Goal: Task Accomplishment & Management: Use online tool/utility

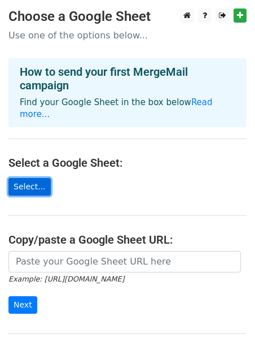
click at [29, 180] on link "Select..." at bounding box center [29, 187] width 42 height 18
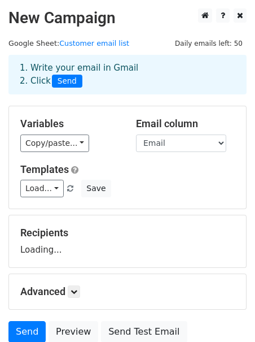
scroll to position [8, 0]
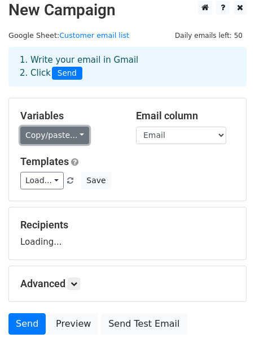
click at [68, 142] on link "Copy/paste..." at bounding box center [54, 136] width 69 height 18
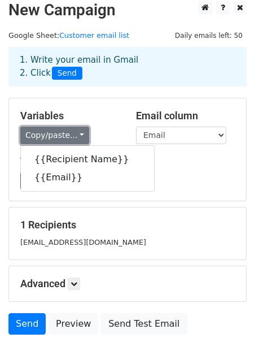
click at [78, 127] on link "Copy/paste..." at bounding box center [54, 136] width 69 height 18
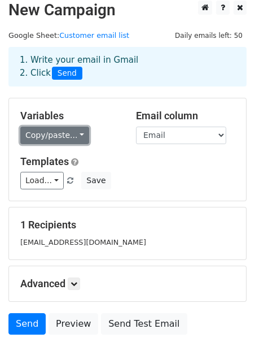
click at [78, 127] on link "Copy/paste..." at bounding box center [54, 136] width 69 height 18
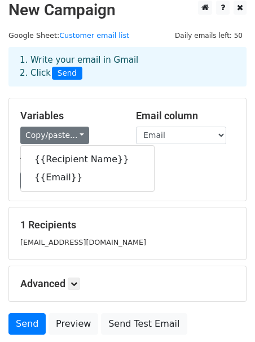
click at [180, 305] on form "Variables Copy/paste... {{Recipient Name}} {{Email}} Email column Recipient Nam…" at bounding box center [127, 219] width 239 height 242
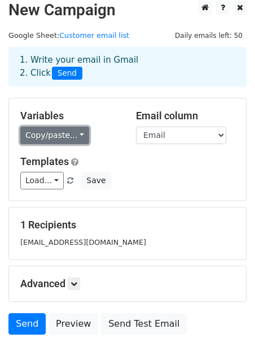
click at [31, 137] on link "Copy/paste..." at bounding box center [54, 136] width 69 height 18
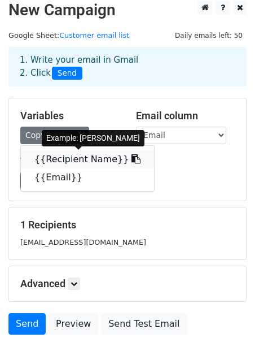
click at [43, 151] on link "{{Recipient Name}}" at bounding box center [87, 159] width 133 height 18
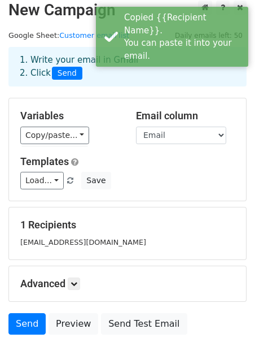
click at [43, 151] on div "Variables Copy/paste... {{Recipient Name}} {{Email}} Email column Recipient Nam…" at bounding box center [127, 149] width 237 height 102
click at [157, 127] on select "Recipient Name Email" at bounding box center [181, 136] width 90 height 18
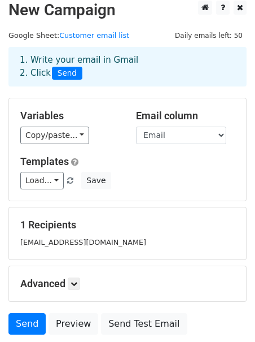
click at [119, 163] on h5 "Templates" at bounding box center [127, 161] width 215 height 12
click at [42, 176] on link "Load..." at bounding box center [42, 181] width 44 height 18
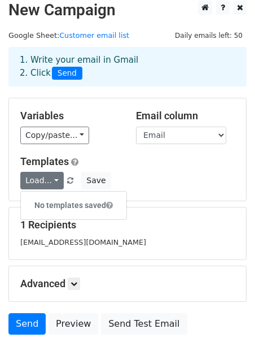
click at [102, 144] on div "Variables Copy/paste... {{Recipient Name}} {{Email}} Email column Recipient Nam…" at bounding box center [127, 149] width 237 height 102
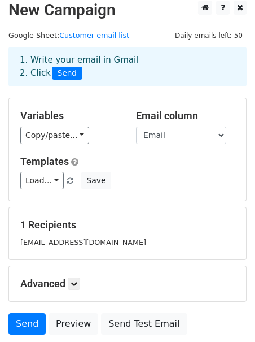
click at [73, 239] on small "chelsweng@gmail.com" at bounding box center [83, 242] width 126 height 8
click at [93, 132] on div "Copy/paste... {{Recipient Name}} {{Email}}" at bounding box center [69, 136] width 99 height 18
click at [88, 118] on h5 "Variables" at bounding box center [69, 116] width 99 height 12
click at [155, 133] on select "Recipient Name Email" at bounding box center [181, 136] width 90 height 18
click at [217, 141] on select "Recipient Name Email" at bounding box center [181, 136] width 90 height 18
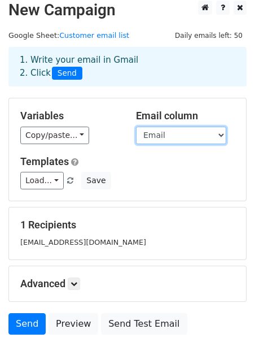
click at [217, 141] on select "Recipient Name Email" at bounding box center [181, 136] width 90 height 18
click at [114, 152] on div "Variables Copy/paste... {{Recipient Name}} {{Email}} Email column Recipient Nam…" at bounding box center [127, 149] width 237 height 102
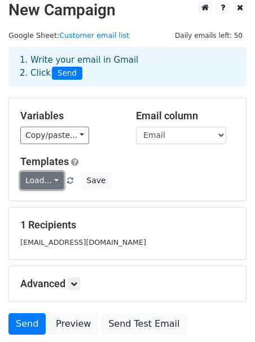
click at [58, 181] on link "Load..." at bounding box center [42, 181] width 44 height 18
click at [110, 163] on h5 "Templates" at bounding box center [127, 161] width 215 height 12
click at [83, 240] on small "[EMAIL_ADDRESS][DOMAIN_NAME]" at bounding box center [83, 242] width 126 height 8
click at [68, 229] on h5 "1 Recipients" at bounding box center [127, 225] width 215 height 12
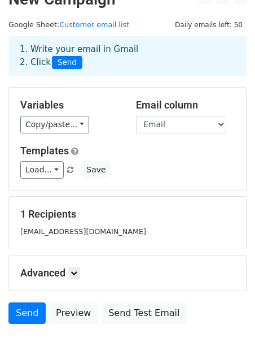
scroll to position [20, 0]
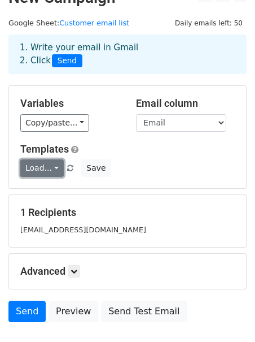
click at [60, 169] on link "Load..." at bounding box center [42, 168] width 44 height 18
click at [73, 169] on span "Load... No templates saved" at bounding box center [50, 168] width 61 height 10
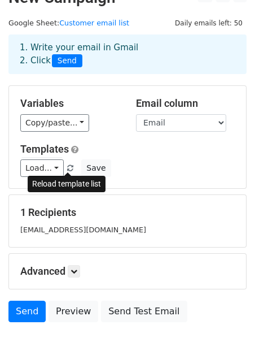
click at [69, 168] on span at bounding box center [70, 168] width 6 height 7
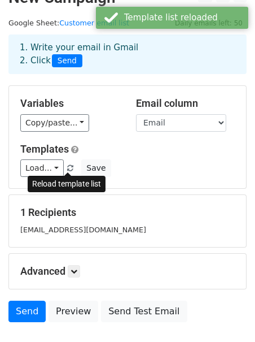
click at [69, 168] on span at bounding box center [70, 168] width 6 height 7
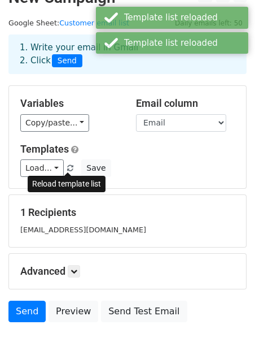
click at [68, 168] on span at bounding box center [70, 168] width 6 height 7
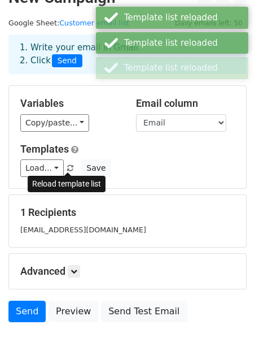
click at [68, 168] on span at bounding box center [70, 168] width 6 height 7
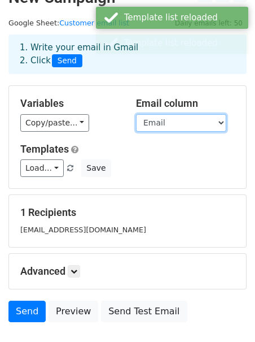
click at [137, 119] on select "Recipient Name Email" at bounding box center [181, 123] width 90 height 18
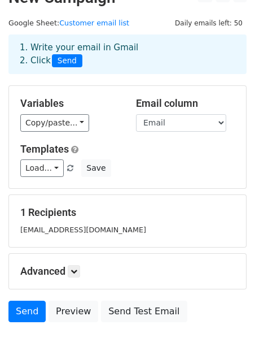
click at [91, 99] on h5 "Variables" at bounding box center [69, 103] width 99 height 12
click at [110, 19] on link "Customer email list" at bounding box center [94, 23] width 70 height 8
click at [109, 92] on div "Variables Copy/paste... {{Recipient Name}} {{Email}} Email column Recipient Nam…" at bounding box center [127, 137] width 237 height 102
click at [109, 94] on div "Variables Copy/paste... {{Recipient Name}} {{Email}} Email column Recipient Nam…" at bounding box center [127, 137] width 237 height 102
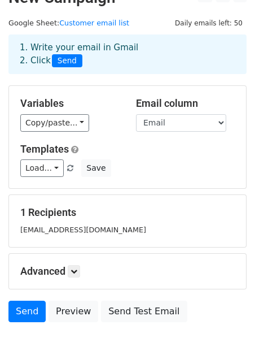
click at [103, 117] on div "Copy/paste... {{Recipient Name}} {{Email}}" at bounding box center [69, 123] width 99 height 18
click at [102, 117] on div "Copy/paste... {{Recipient Name}} {{Email}}" at bounding box center [69, 123] width 99 height 18
click at [101, 111] on div "Variables Copy/paste... {{Recipient Name}} {{Email}}" at bounding box center [70, 114] width 116 height 34
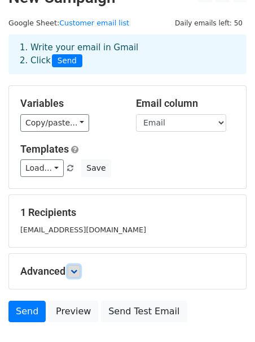
click at [77, 274] on icon at bounding box center [74, 271] width 7 height 7
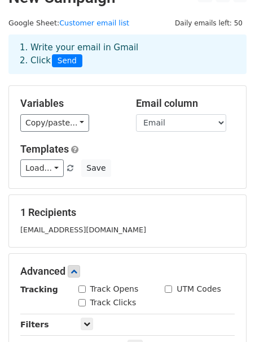
click at [101, 232] on div "chelsweng@gmail.com" at bounding box center [128, 229] width 232 height 13
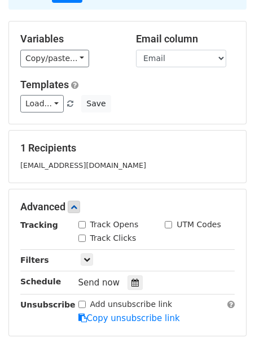
scroll to position [99, 0]
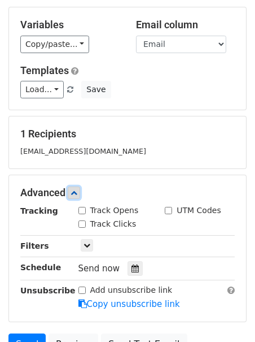
click at [76, 189] on link at bounding box center [74, 193] width 12 height 12
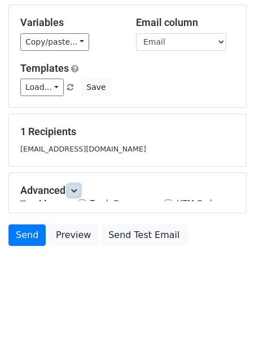
scroll to position [97, 0]
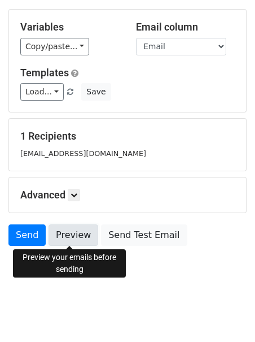
click at [76, 244] on link "Preview" at bounding box center [74, 234] width 50 height 21
click at [60, 231] on link "Preview" at bounding box center [74, 234] width 50 height 21
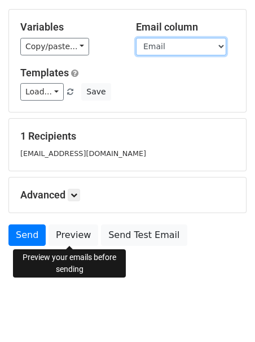
click at [181, 48] on select "Recipient Name Email" at bounding box center [181, 47] width 90 height 18
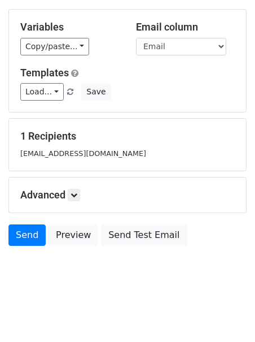
click at [181, 57] on div "Variables Copy/paste... {{Recipient Name}} {{Email}} Email column Recipient Nam…" at bounding box center [127, 61] width 237 height 102
click at [181, 46] on select "Recipient Name Email" at bounding box center [181, 47] width 90 height 18
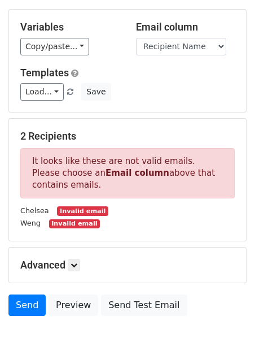
click at [136, 112] on div "Variables Copy/paste... {{Recipient Name}} {{Email}} Email column Recipient Nam…" at bounding box center [127, 60] width 239 height 103
click at [176, 40] on select "Recipient Name Email" at bounding box center [181, 47] width 90 height 18
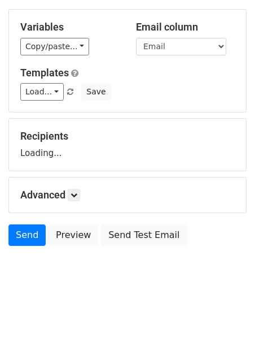
click at [170, 57] on div "Variables Copy/paste... {{Recipient Name}} {{Email}} Email column Recipient Nam…" at bounding box center [127, 61] width 237 height 102
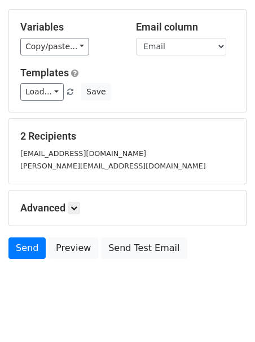
click at [73, 36] on div "Variables Copy/paste... {{Recipient Name}} {{Email}}" at bounding box center [70, 38] width 116 height 34
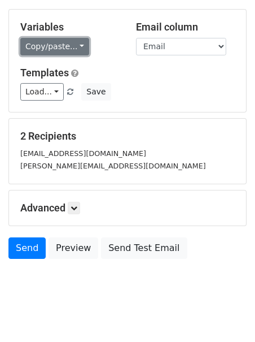
click at [72, 46] on link "Copy/paste..." at bounding box center [54, 47] width 69 height 18
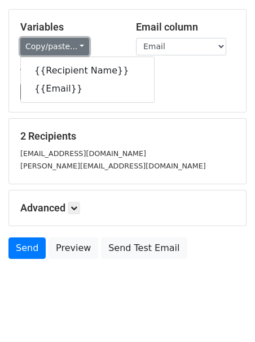
click at [77, 38] on link "Copy/paste..." at bounding box center [54, 47] width 69 height 18
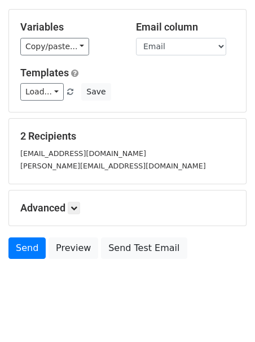
click at [122, 40] on div "Variables Copy/paste... {{Recipient Name}} {{Email}}" at bounding box center [70, 38] width 116 height 34
click at [122, 33] on div "Variables Copy/paste... {{Recipient Name}} {{Email}}" at bounding box center [70, 38] width 116 height 34
click at [121, 103] on div "Variables Copy/paste... {{Recipient Name}} {{Email}} Email column Recipient Nam…" at bounding box center [127, 61] width 237 height 102
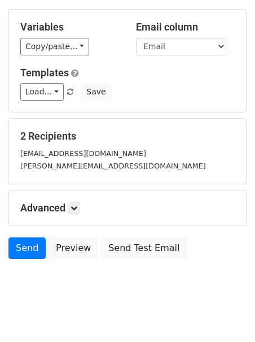
click at [121, 103] on div "Variables Copy/paste... {{Recipient Name}} {{Email}} Email column Recipient Nam…" at bounding box center [127, 61] width 237 height 102
click at [121, 104] on div "Variables Copy/paste... {{Recipient Name}} {{Email}} Email column Recipient Nam…" at bounding box center [127, 61] width 237 height 102
click at [116, 98] on div "Load... No templates saved Save" at bounding box center [128, 92] width 232 height 18
click at [178, 67] on h5 "Templates" at bounding box center [127, 73] width 215 height 12
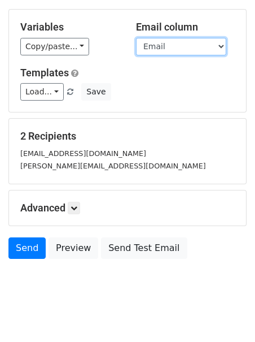
click at [194, 53] on select "Recipient Name Email" at bounding box center [181, 47] width 90 height 18
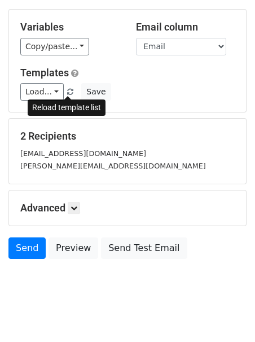
click at [67, 93] on span at bounding box center [70, 92] width 6 height 7
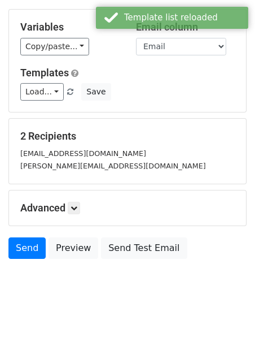
click at [116, 73] on h5 "Templates" at bounding box center [127, 73] width 215 height 12
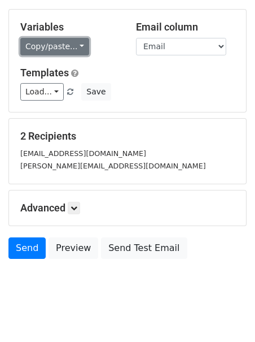
click at [63, 40] on link "Copy/paste..." at bounding box center [54, 47] width 69 height 18
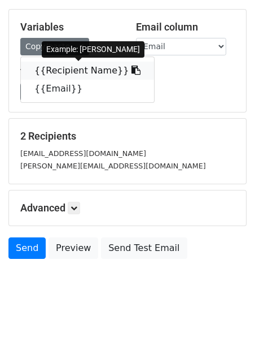
click at [63, 63] on link "{{Recipient Name}}" at bounding box center [87, 71] width 133 height 18
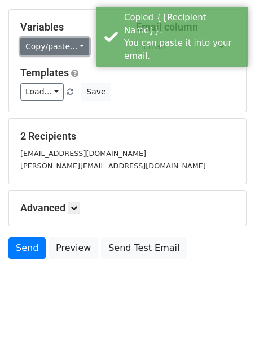
click at [71, 41] on link "Copy/paste..." at bounding box center [54, 47] width 69 height 18
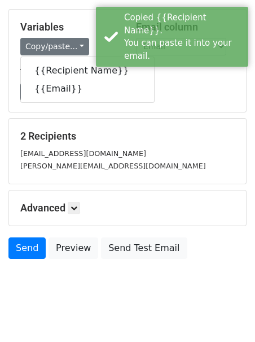
click at [91, 23] on h5 "Variables" at bounding box center [69, 27] width 99 height 12
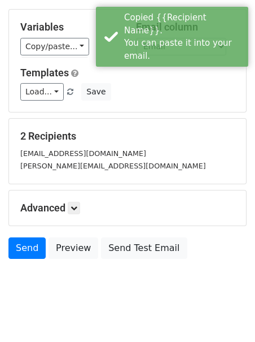
click at [91, 23] on h5 "Variables" at bounding box center [69, 27] width 99 height 12
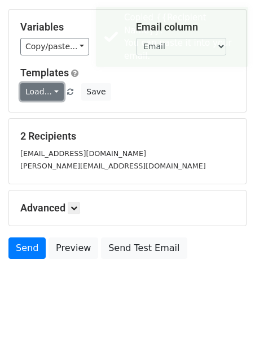
click at [36, 89] on link "Load..." at bounding box center [42, 92] width 44 height 18
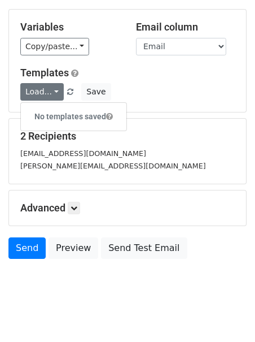
click at [41, 109] on h6 "No templates saved" at bounding box center [74, 116] width 106 height 19
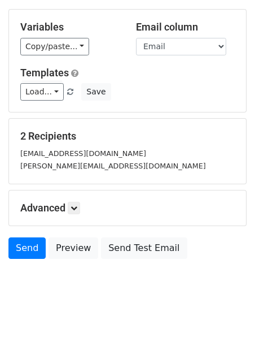
click at [71, 96] on div "Load... No templates saved Save" at bounding box center [128, 92] width 232 height 18
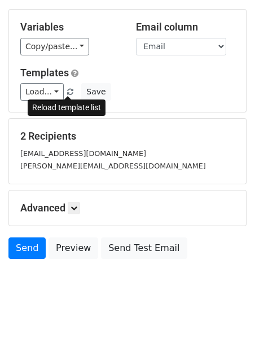
click at [71, 92] on link at bounding box center [71, 92] width 10 height 8
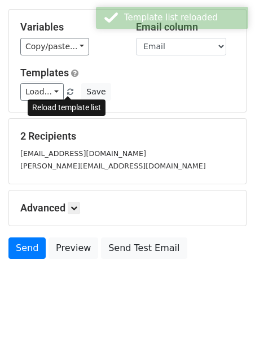
click at [71, 92] on link at bounding box center [71, 92] width 10 height 8
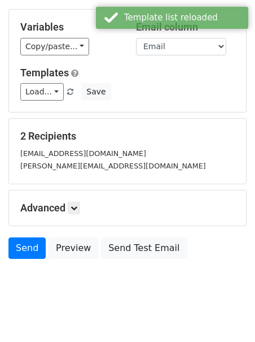
click at [71, 92] on link at bounding box center [71, 92] width 10 height 8
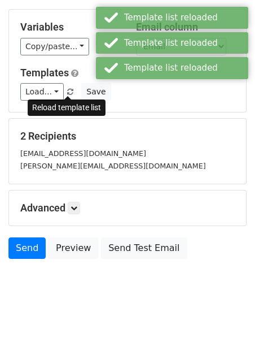
click at [171, 90] on div "Load... No templates saved Save" at bounding box center [128, 92] width 232 height 18
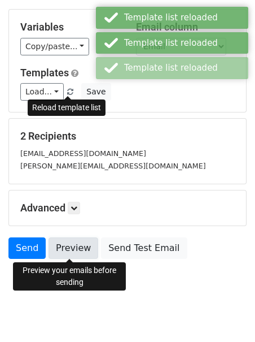
click at [73, 237] on link "Preview" at bounding box center [74, 247] width 50 height 21
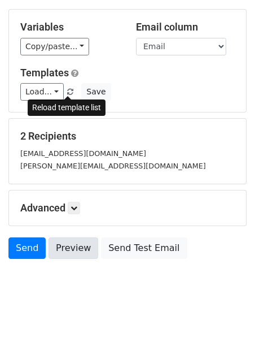
click at [73, 239] on link "Preview" at bounding box center [74, 247] width 50 height 21
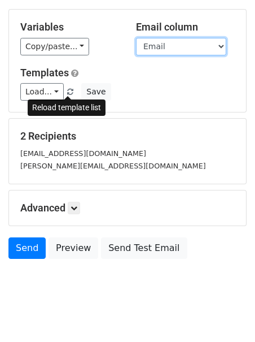
click at [178, 41] on select "Recipient Name Email" at bounding box center [181, 47] width 90 height 18
click at [180, 65] on div "Variables Copy/paste... {{Recipient Name}} {{Email}} Email column Recipient Nam…" at bounding box center [127, 61] width 237 height 102
click at [191, 46] on select "Recipient Name Email" at bounding box center [181, 47] width 90 height 18
click at [175, 47] on select "Recipient Name Email" at bounding box center [181, 47] width 90 height 18
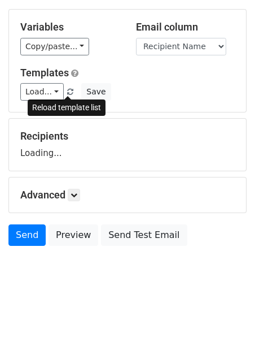
click at [205, 143] on div "Recipients Loading..." at bounding box center [127, 144] width 215 height 29
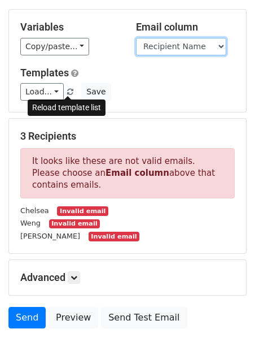
click at [187, 47] on select "Recipient Name Email" at bounding box center [181, 47] width 90 height 18
select select "Email"
click at [186, 48] on select "Recipient Name Email" at bounding box center [181, 47] width 90 height 18
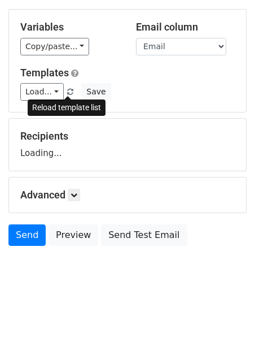
click at [179, 61] on div "Variables Copy/paste... {{Recipient Name}} {{Email}} Email column Recipient Nam…" at bounding box center [127, 61] width 237 height 102
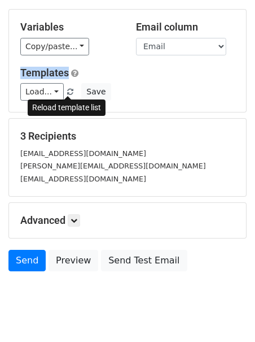
click at [179, 62] on div "Variables Copy/paste... {{Recipient Name}} {{Email}} Email column Recipient Nam…" at bounding box center [127, 61] width 237 height 102
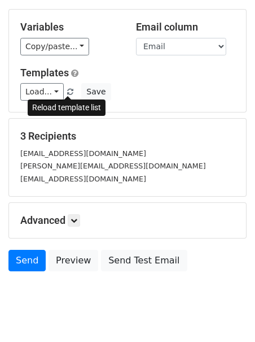
click at [179, 62] on div "Variables Copy/paste... {{Recipient Name}} {{Email}} Email column Recipient Nam…" at bounding box center [127, 61] width 237 height 102
click at [76, 271] on div "Send Preview Send Test Email" at bounding box center [127, 263] width 255 height 27
click at [77, 257] on link "Preview" at bounding box center [74, 260] width 50 height 21
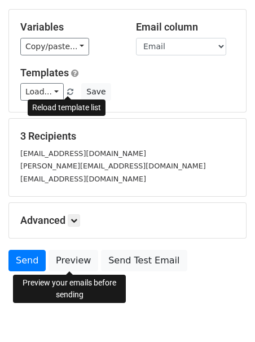
click at [170, 164] on div "chelseaweng@hotmail.com" at bounding box center [128, 165] width 232 height 13
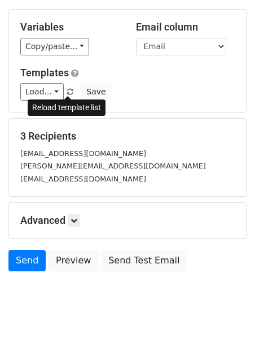
click at [228, 283] on body "New Campaign Daily emails left: 50 Google Sheet: Customer email list 1. Write y…" at bounding box center [127, 117] width 255 height 410
click at [49, 293] on body "New Campaign Daily emails left: 50 Google Sheet: Customer email list 1. Write y…" at bounding box center [127, 117] width 255 height 410
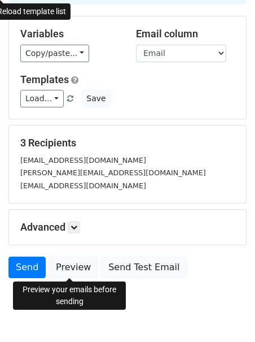
scroll to position [122, 0]
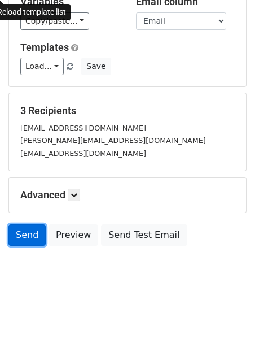
click at [21, 235] on link "Send" at bounding box center [26, 234] width 37 height 21
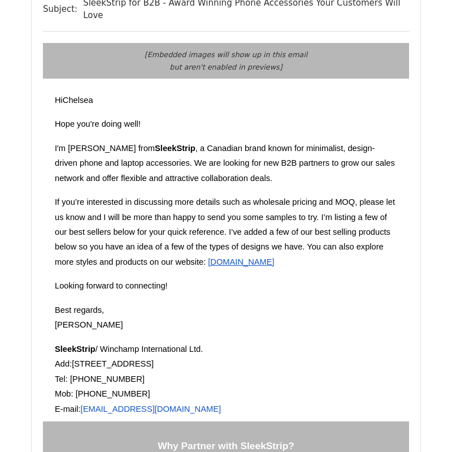
scroll to position [124, 0]
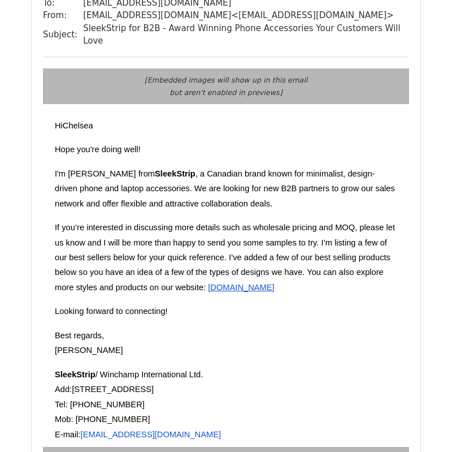
click at [120, 85] on td "[Embedded images will show up in this email but aren't enabled in previews]" at bounding box center [226, 86] width 353 height 36
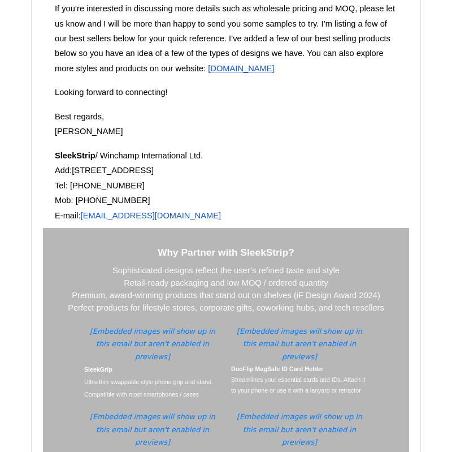
scroll to position [484, 0]
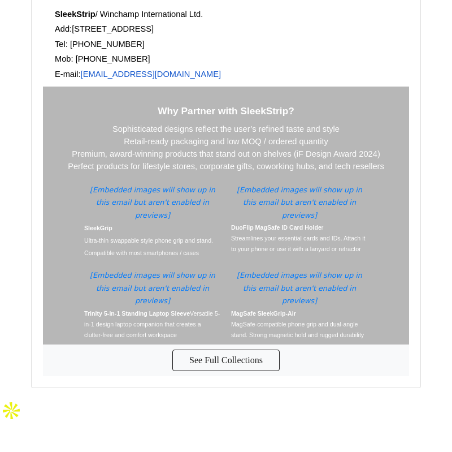
click at [120, 92] on td "Why Partner with SleekStrip? Sophisticated designs reflect the user’s refined t…" at bounding box center [226, 132] width 343 height 81
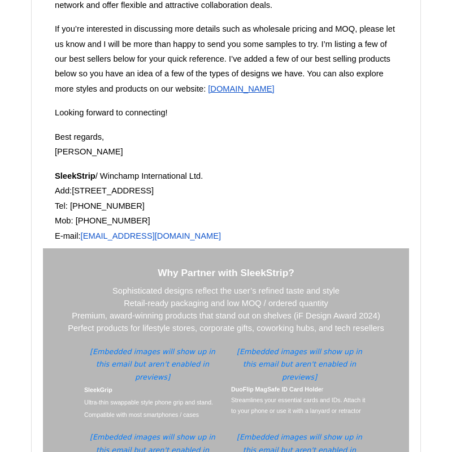
scroll to position [183, 0]
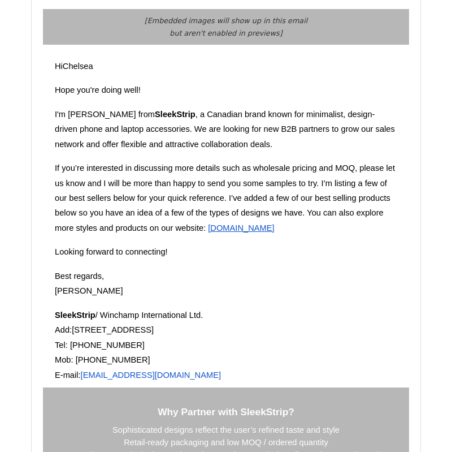
click at [93, 50] on td "Hi Chelsea Hope you're doing well! I'm Chelsea from SleekStrip , a Canadian bra…" at bounding box center [226, 216] width 343 height 333
click at [92, 50] on td "Hi Chelsea Hope you're doing well! I'm Chelsea from SleekStrip , a Canadian bra…" at bounding box center [226, 216] width 343 height 333
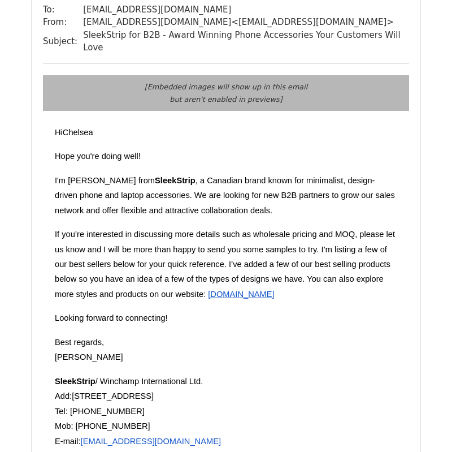
scroll to position [0, 0]
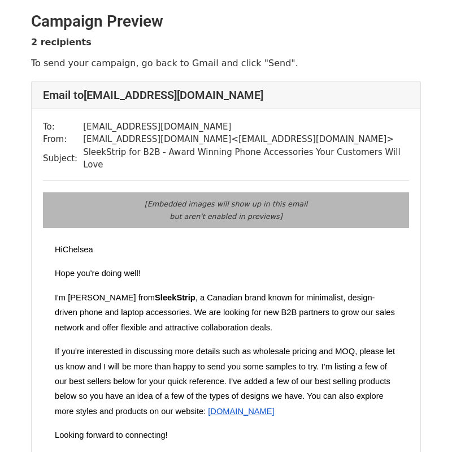
click at [81, 192] on td "[Embedded images will show up in this email but aren't enabled in previews]" at bounding box center [226, 210] width 353 height 36
click at [83, 192] on td "[Embedded images will show up in this email but aren't enabled in previews]" at bounding box center [226, 210] width 353 height 36
click at [53, 135] on td "From:" at bounding box center [63, 139] width 40 height 13
click at [51, 135] on td "From:" at bounding box center [63, 139] width 40 height 13
click at [55, 135] on td "From:" at bounding box center [63, 139] width 40 height 13
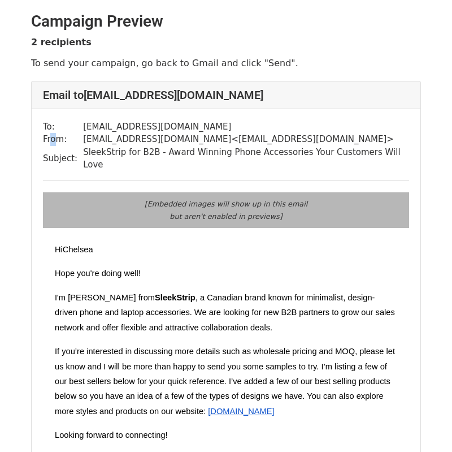
click at [55, 135] on td "From:" at bounding box center [63, 139] width 40 height 13
click at [194, 200] on em "[Embedded images will show up in this email but aren't enabled in previews]" at bounding box center [226, 210] width 163 height 21
click at [147, 242] on p "Hi [PERSON_NAME]" at bounding box center [226, 249] width 343 height 15
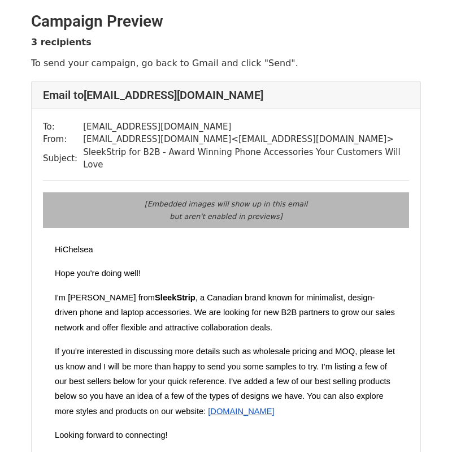
click at [259, 358] on p "If you’re interested in discussing more details such as wholesale pricing and M…" at bounding box center [226, 381] width 343 height 75
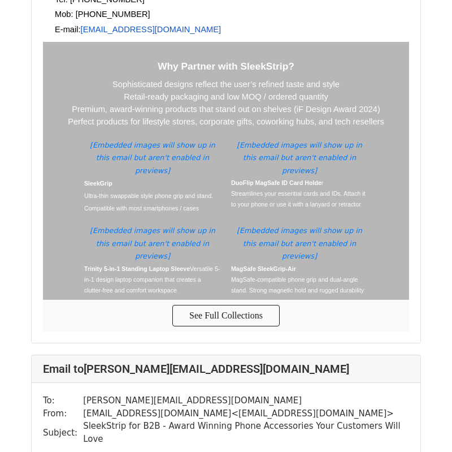
scroll to position [701, 0]
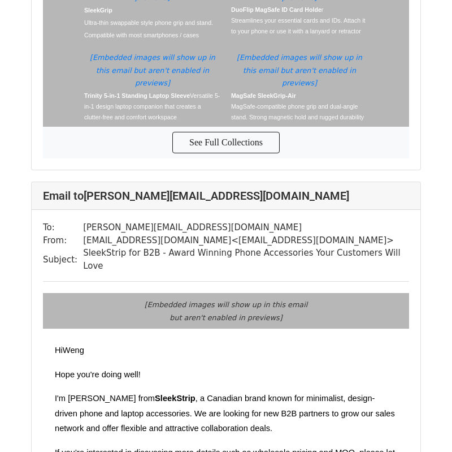
click at [259, 393] on span ", a Canadian brand known for minimalist, design-driven phone and laptop accesso…" at bounding box center [225, 412] width 340 height 39
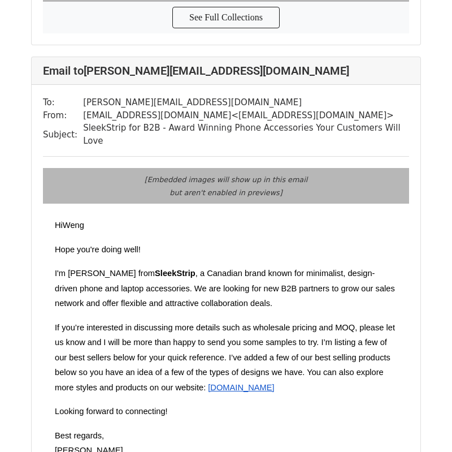
scroll to position [829, 0]
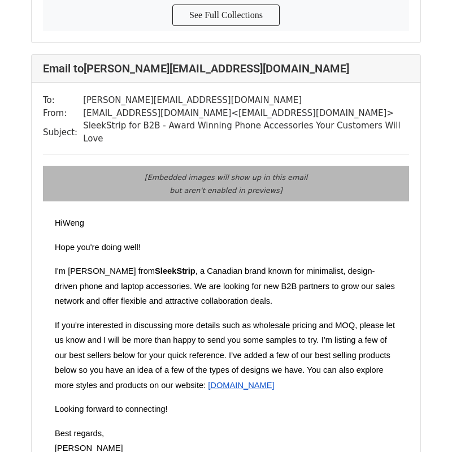
click at [259, 401] on p "Looking forward to connecting!" at bounding box center [226, 408] width 343 height 15
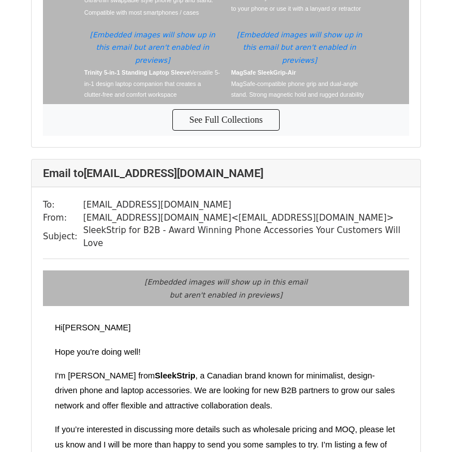
scroll to position [1553, 0]
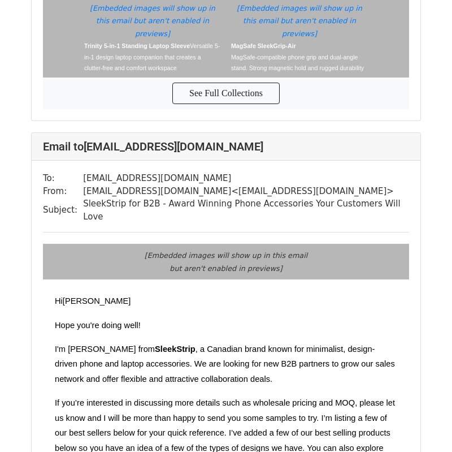
click at [259, 398] on span "If you’re interested in discussing more details such as wholesale pricing and M…" at bounding box center [225, 432] width 340 height 69
click at [289, 395] on p "If you’re interested in discussing more details such as wholesale pricing and M…" at bounding box center [226, 432] width 343 height 75
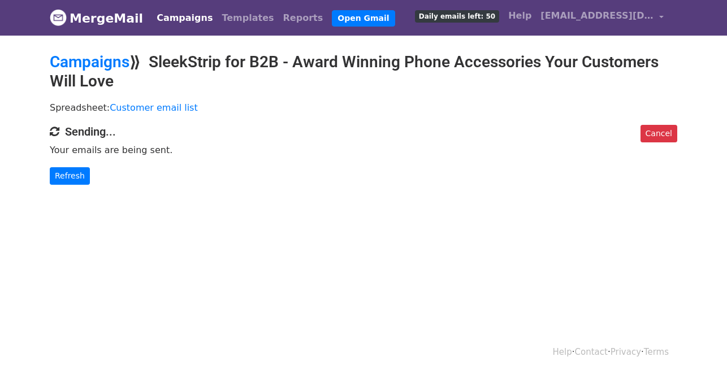
click at [363, 200] on body "MergeMail Campaigns Templates Reports Open Gmail Daily emails left: 50 Help [EM…" at bounding box center [363, 115] width 727 height 230
drag, startPoint x: 0, startPoint y: 0, endPoint x: 363, endPoint y: 200, distance: 414.4
click at [363, 200] on body "MergeMail Campaigns Templates Reports Open Gmail Daily emails left: 50 Help [EM…" at bounding box center [363, 126] width 727 height 253
click at [50, 192] on body "MergeMail Campaigns Templates Reports Open Gmail Daily emails left: 50 Help [EM…" at bounding box center [363, 126] width 727 height 253
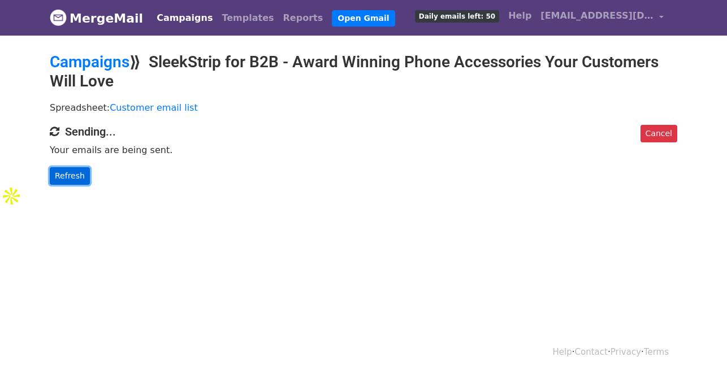
click at [54, 184] on link "Refresh" at bounding box center [70, 176] width 40 height 18
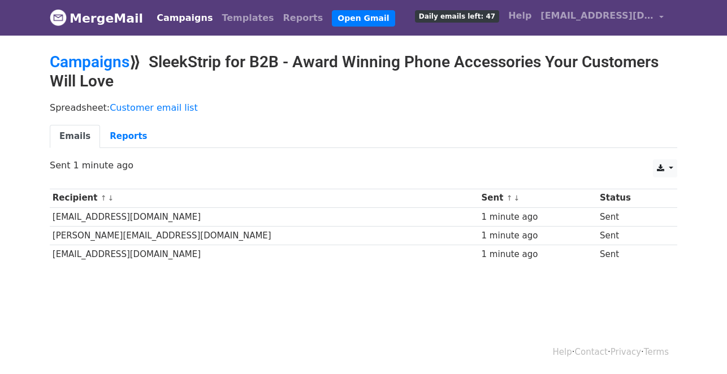
click at [339, 180] on div "CSV Excel Sent 1 minute ago" at bounding box center [363, 171] width 644 height 24
click at [340, 180] on div "CSV Excel Sent 1 minute ago" at bounding box center [363, 171] width 644 height 24
click at [117, 142] on link "Reports" at bounding box center [128, 136] width 57 height 23
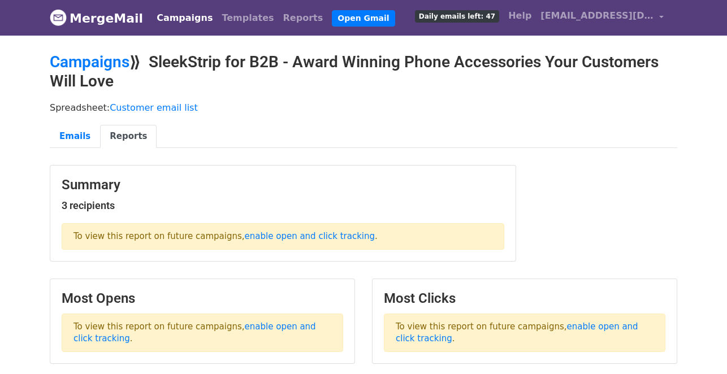
click at [197, 133] on ul "Emails Reports" at bounding box center [363, 136] width 627 height 23
click at [189, 158] on div "Spreadsheet: Customer email list Emails Reports" at bounding box center [363, 127] width 644 height 63
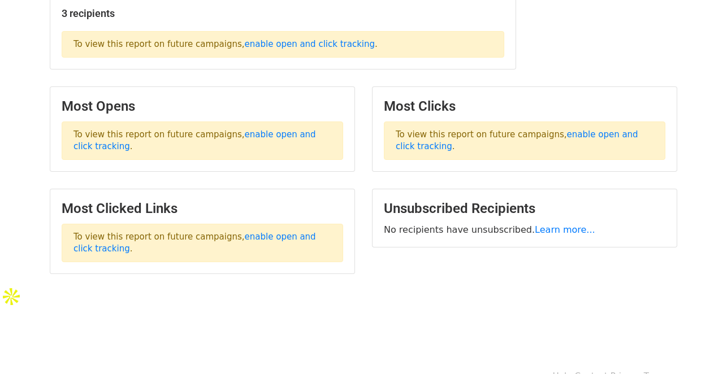
scroll to position [189, 0]
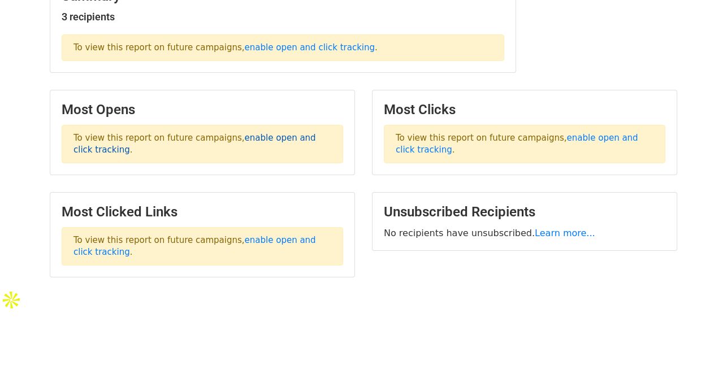
click at [242, 142] on link "enable open and click tracking" at bounding box center [194, 144] width 242 height 22
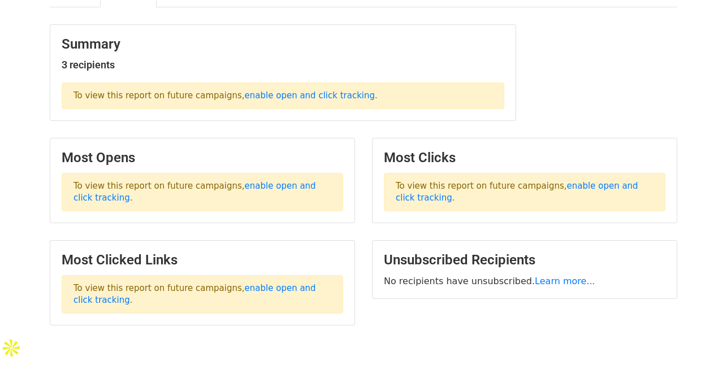
scroll to position [0, 0]
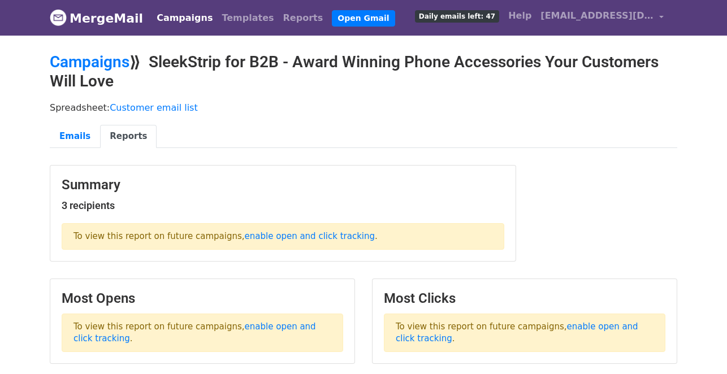
click at [246, 59] on h2 "Campaigns ⟫ SleekStrip for B2B - Award Winning Phone Accessories Your Customers…" at bounding box center [363, 72] width 627 height 38
click at [246, 60] on h2 "Campaigns ⟫ SleekStrip for B2B - Award Winning Phone Accessories Your Customers…" at bounding box center [363, 72] width 627 height 38
